Goal: Find specific page/section: Find specific page/section

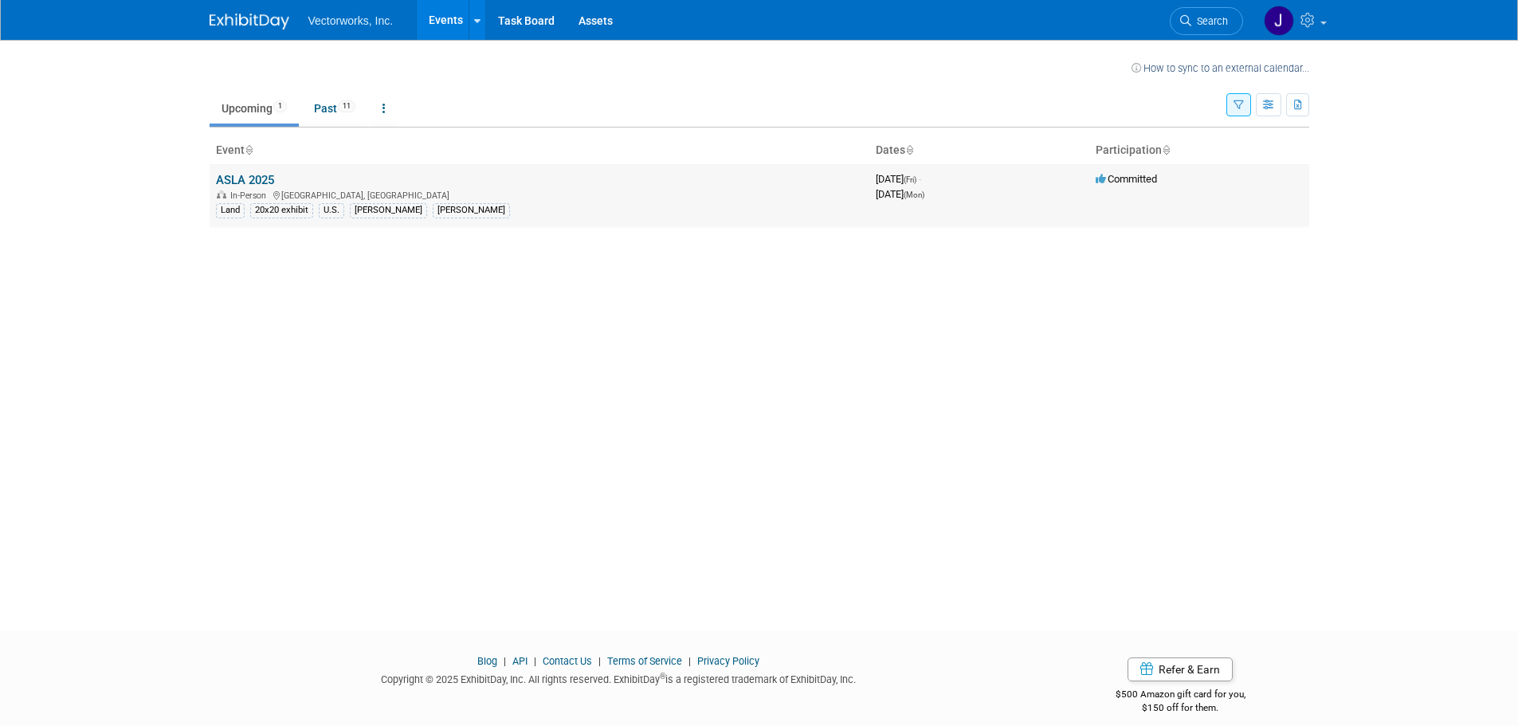
click at [238, 181] on link "ASLA 2025" at bounding box center [245, 180] width 58 height 14
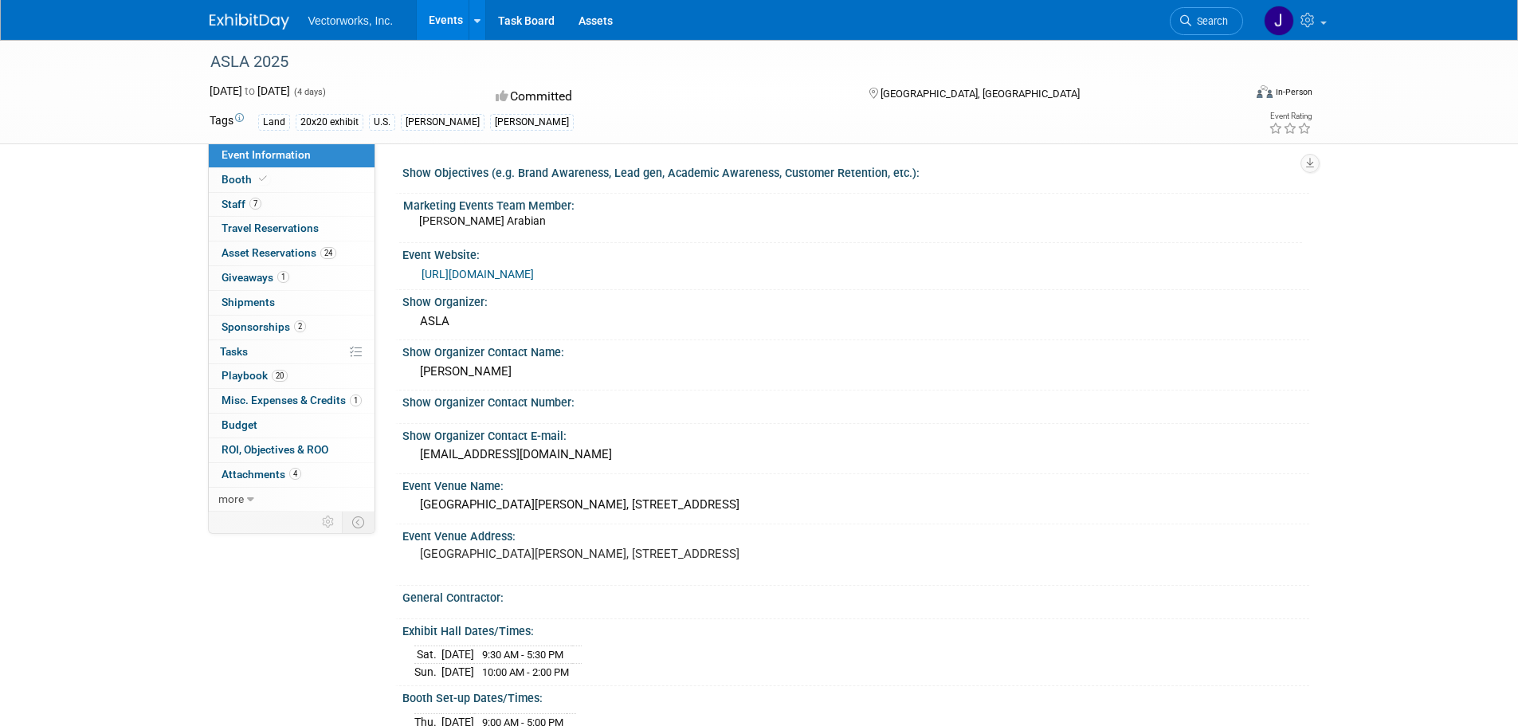
click at [282, 151] on span "Event Information" at bounding box center [266, 154] width 89 height 13
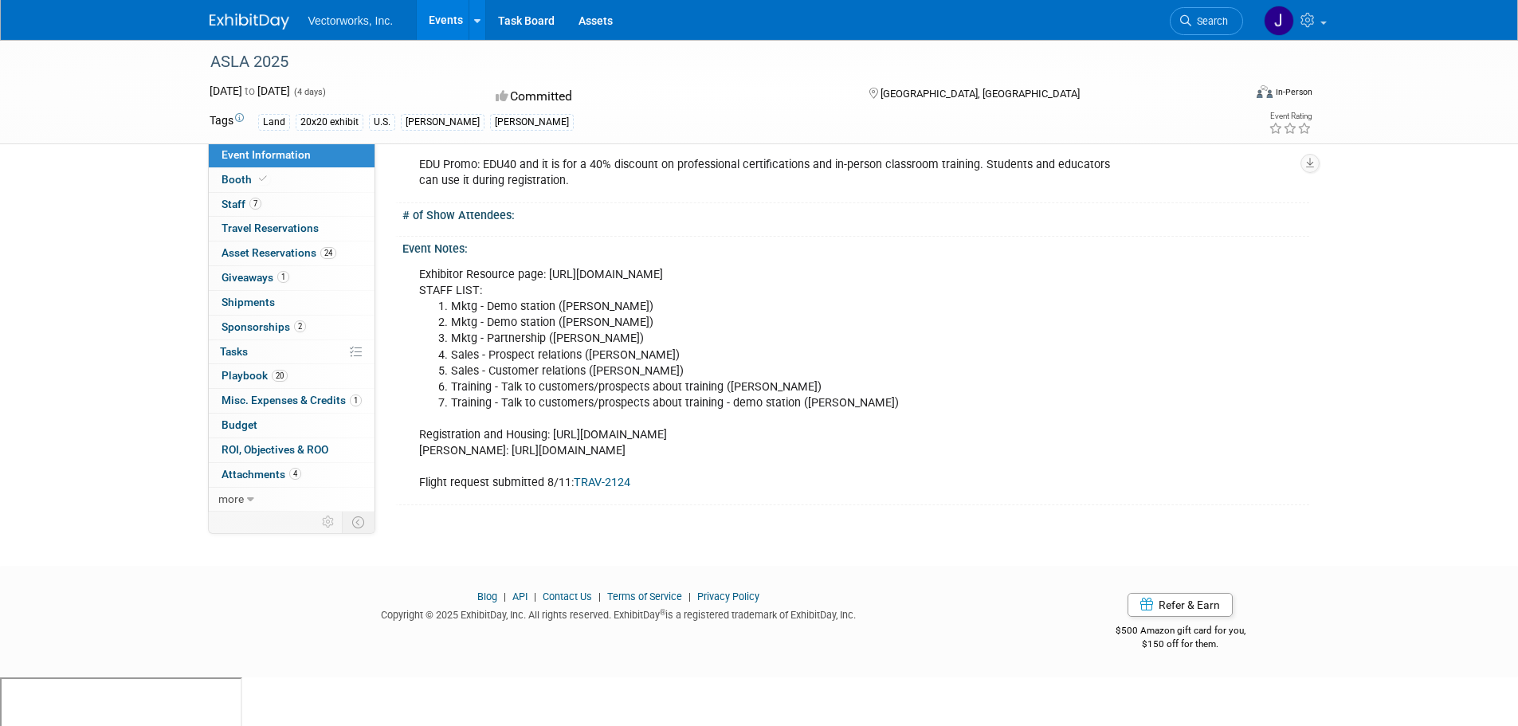
scroll to position [1150, 0]
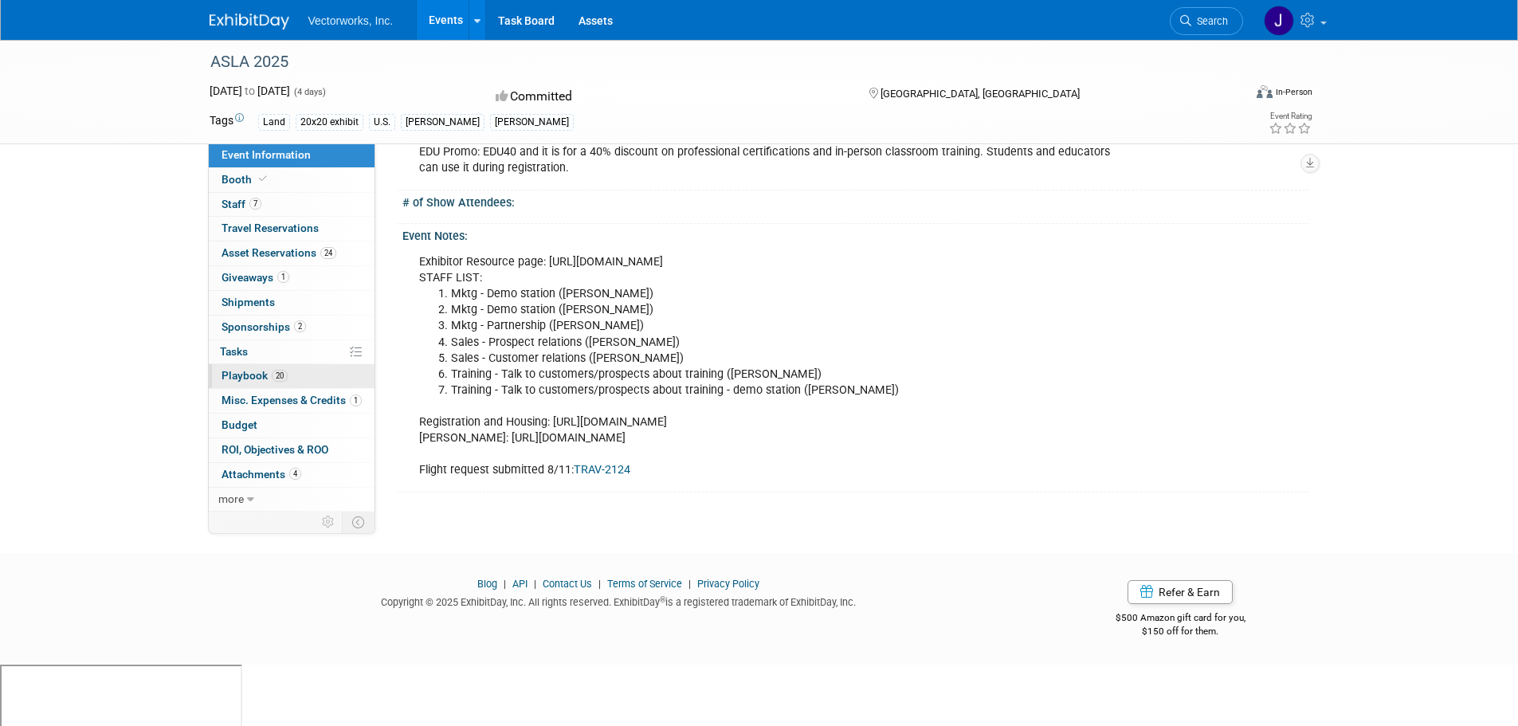
click at [242, 373] on span "Playbook 20" at bounding box center [255, 375] width 66 height 13
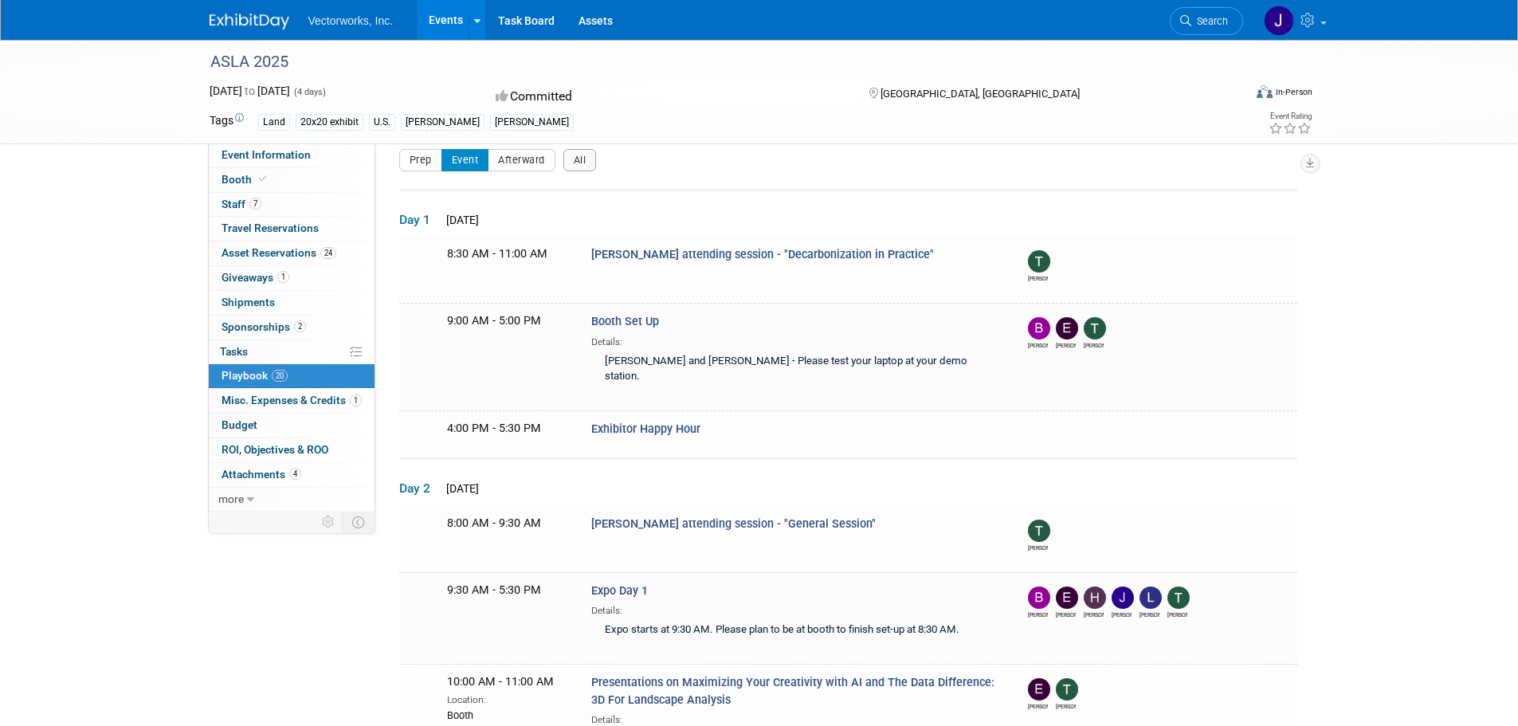
scroll to position [0, 0]
